Goal: Transaction & Acquisition: Purchase product/service

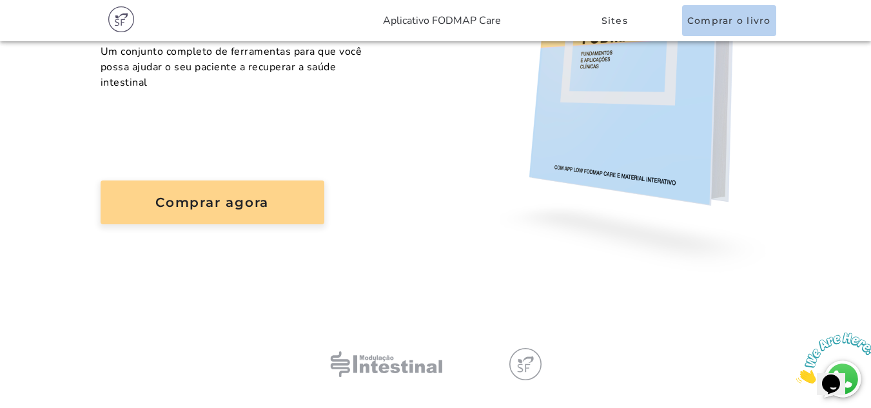
scroll to position [266, 0]
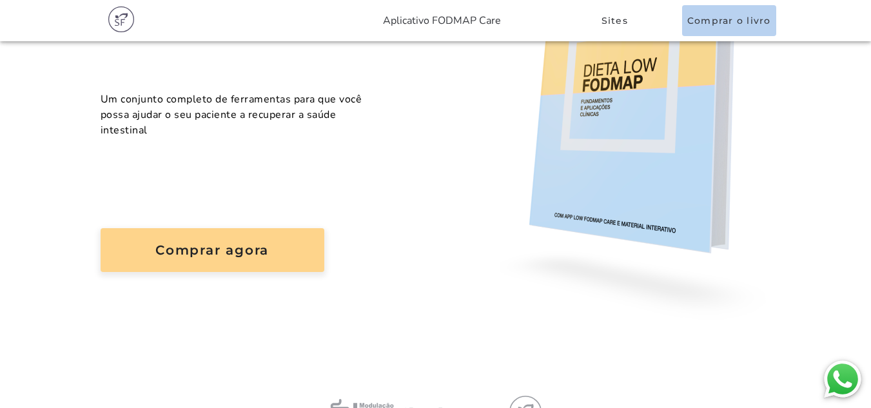
scroll to position [256, 0]
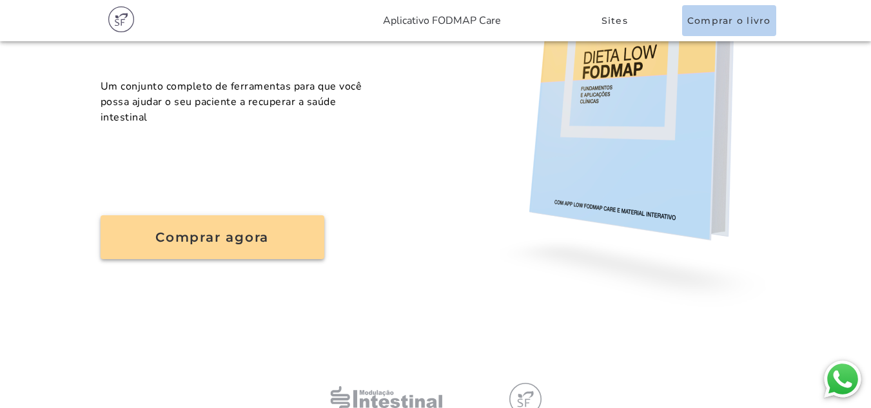
click at [238, 258] on button "Comprar agora" at bounding box center [213, 237] width 224 height 44
